Goal: Task Accomplishment & Management: Manage account settings

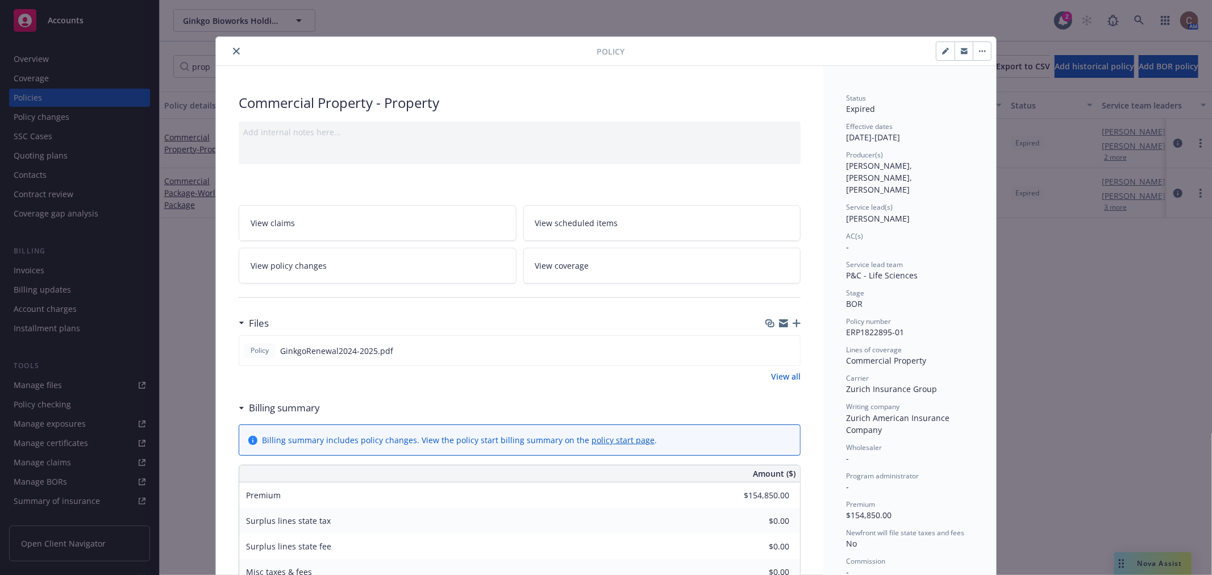
click at [237, 52] on button "close" at bounding box center [237, 51] width 14 height 14
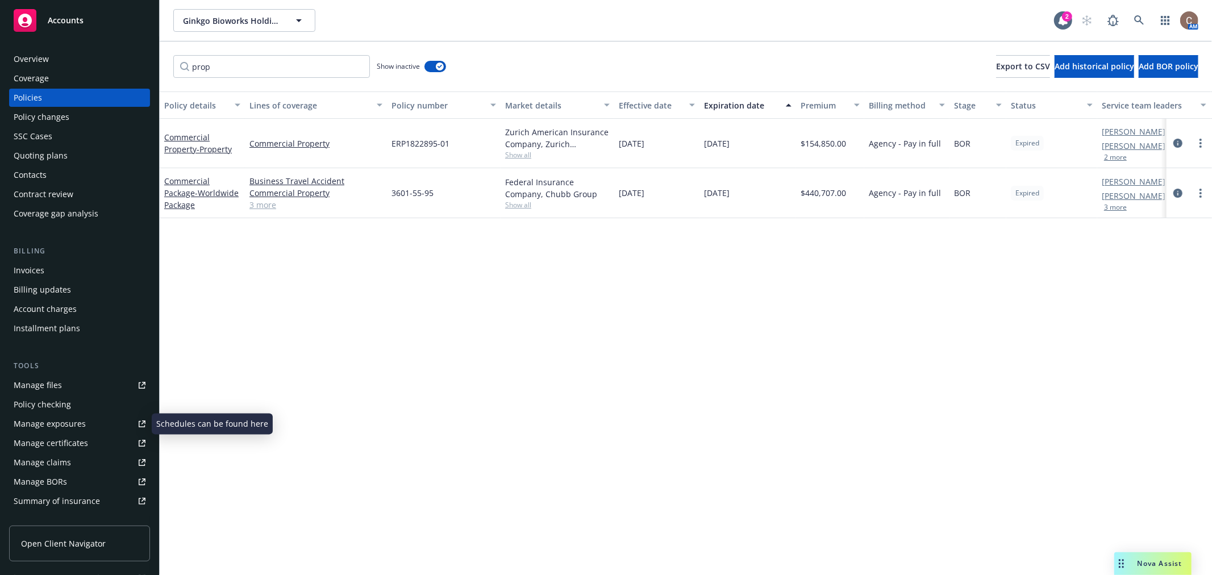
click at [80, 440] on div "Manage certificates" at bounding box center [51, 443] width 74 height 18
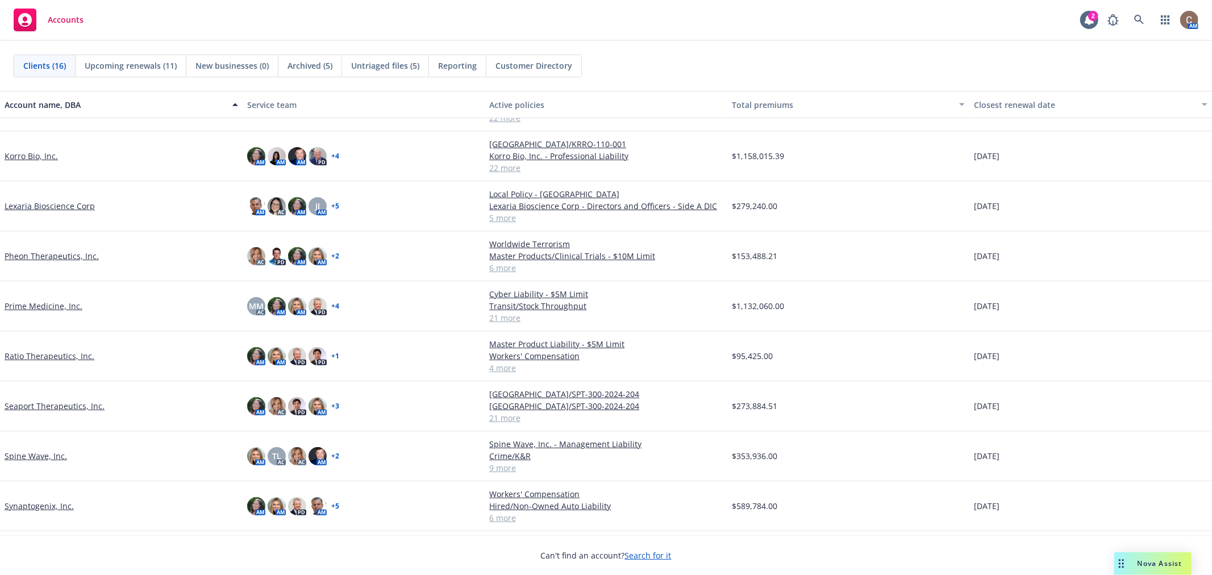
scroll to position [356, 0]
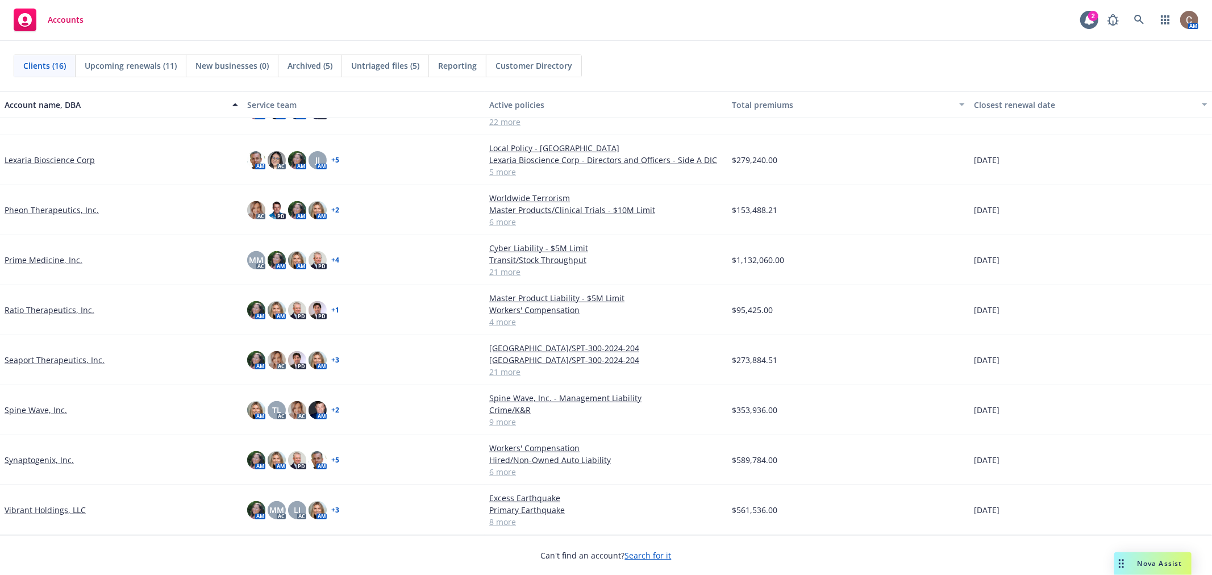
drag, startPoint x: 48, startPoint y: 509, endPoint x: 54, endPoint y: 496, distance: 14.5
click at [48, 509] on link "Vibrant Holdings, LLC" at bounding box center [45, 510] width 81 height 12
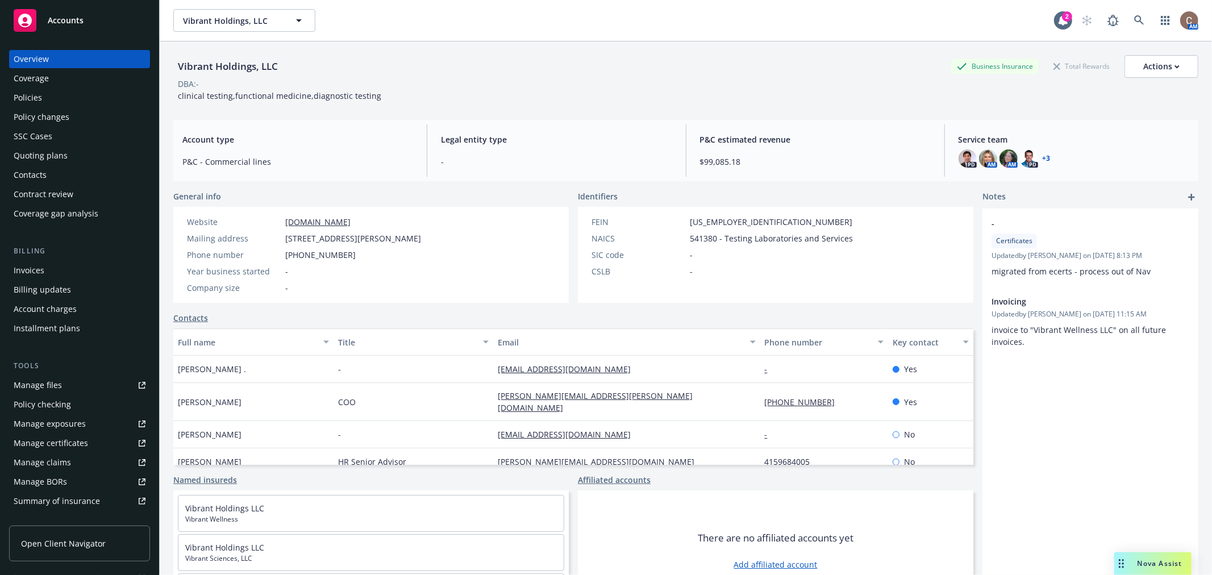
click at [52, 449] on div "Manage certificates" at bounding box center [51, 443] width 74 height 18
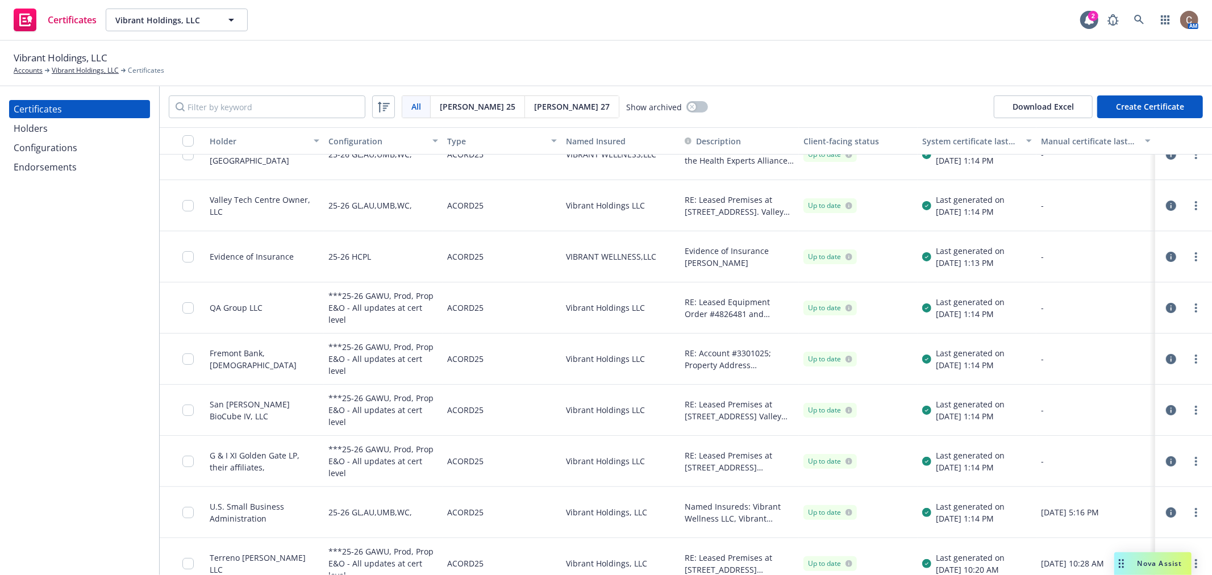
scroll to position [40, 0]
